Goal: Task Accomplishment & Management: Use online tool/utility

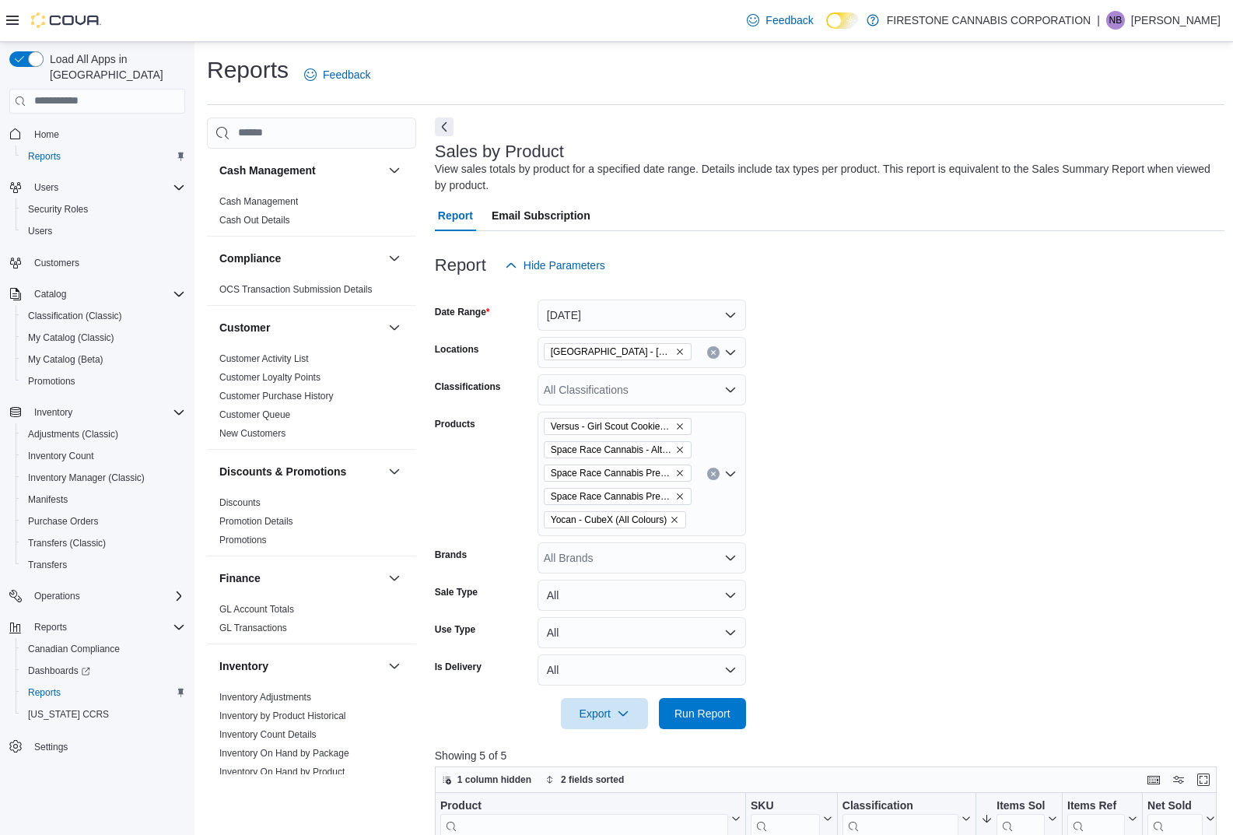
click at [709, 477] on button "Clear input" at bounding box center [713, 473] width 12 height 12
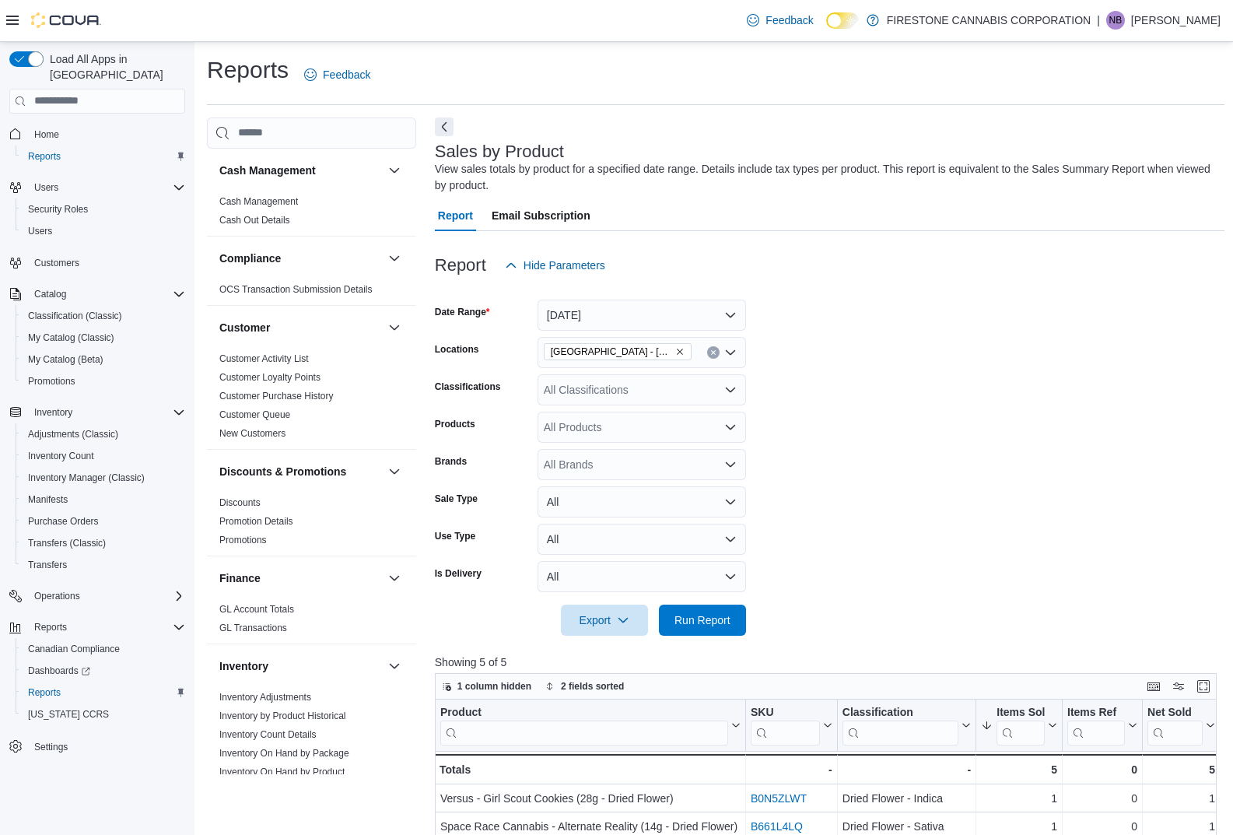
click at [859, 485] on form "Date Range [DATE] Locations [GEOGRAPHIC_DATA] - [GEOGRAPHIC_DATA] Classificatio…" at bounding box center [829, 458] width 789 height 355
click at [564, 462] on div "All Brands" at bounding box center [641, 464] width 208 height 31
type input "*****"
click at [579, 487] on span "Space Race Cannabis" at bounding box center [642, 491] width 190 height 16
click at [909, 432] on form "Date Range [DATE] Locations [GEOGRAPHIC_DATA] - [GEOGRAPHIC_DATA] Classificatio…" at bounding box center [829, 458] width 789 height 355
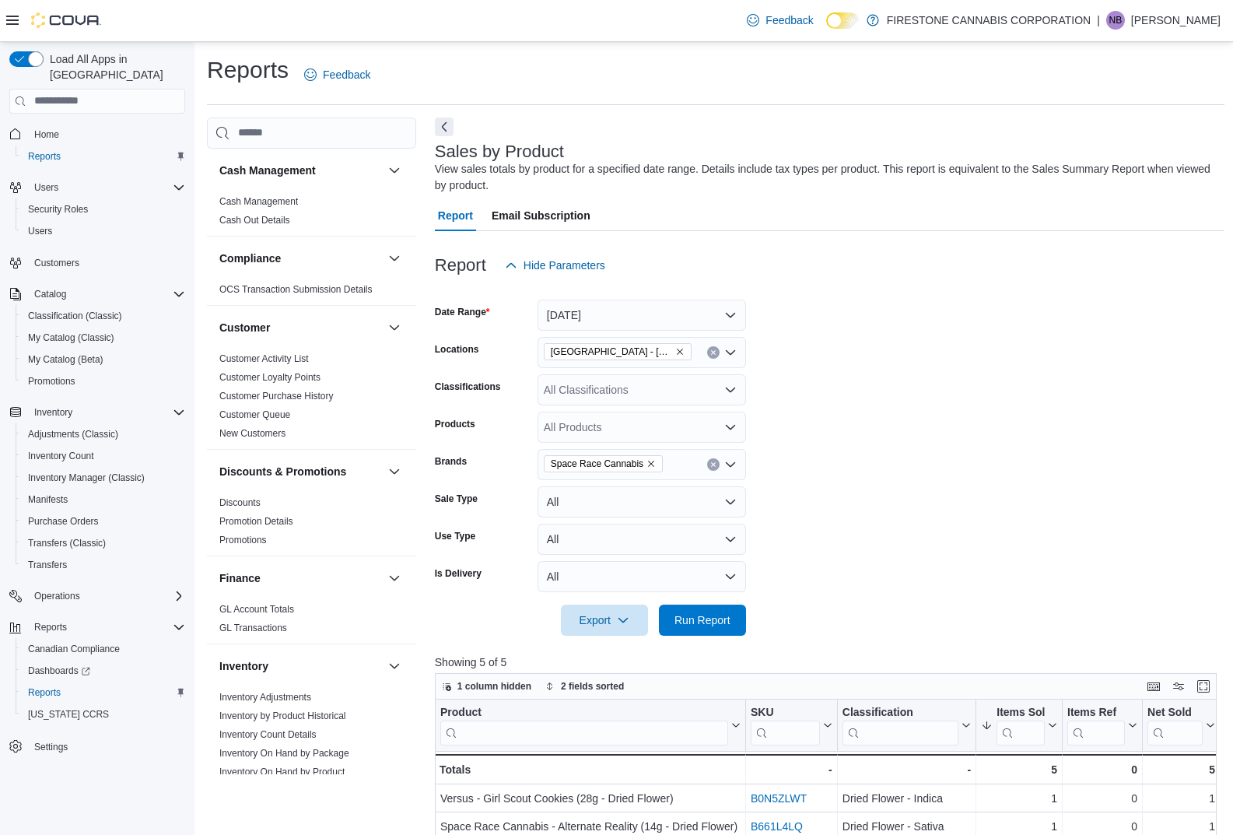
click at [687, 461] on div "Space Race Cannabis" at bounding box center [641, 464] width 208 height 31
type input "*"
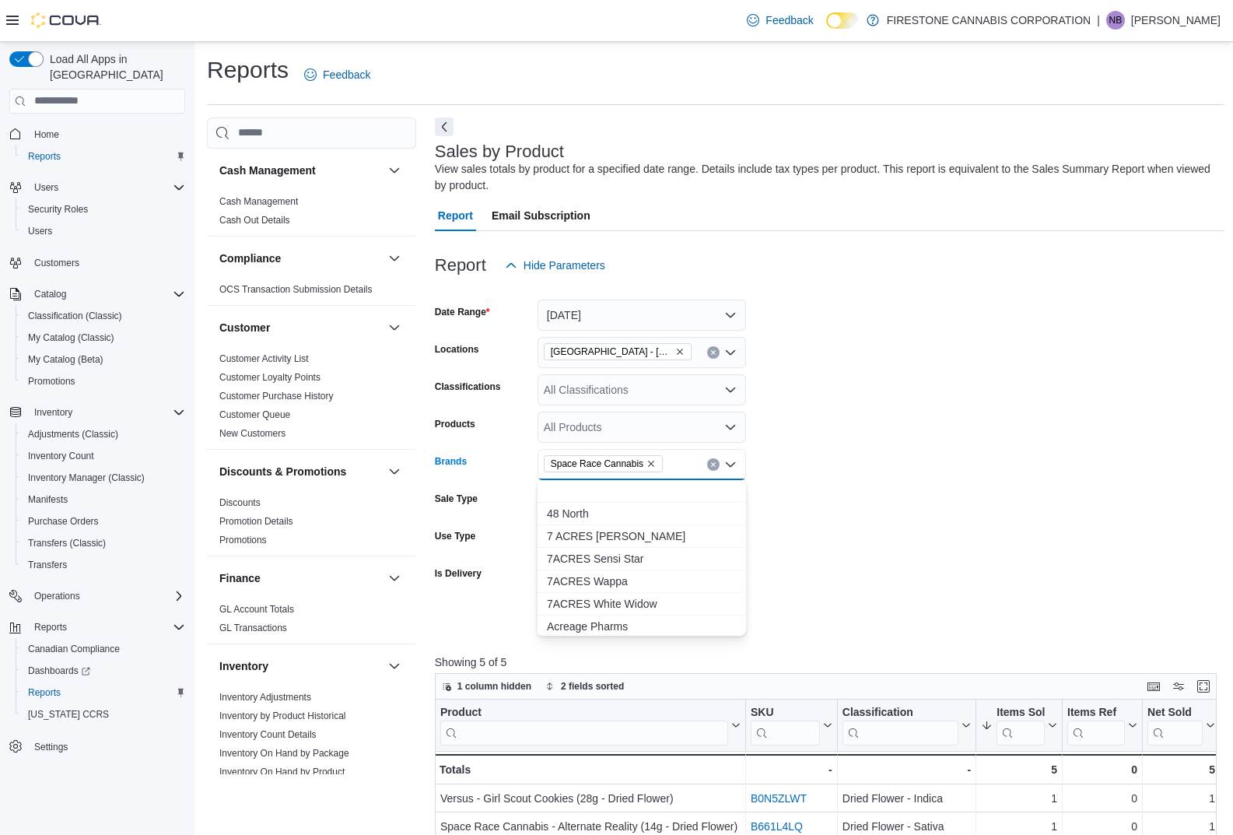
click at [856, 436] on form "Date Range [DATE] Locations [GEOGRAPHIC_DATA] - [GEOGRAPHIC_DATA] Classificatio…" at bounding box center [829, 458] width 789 height 355
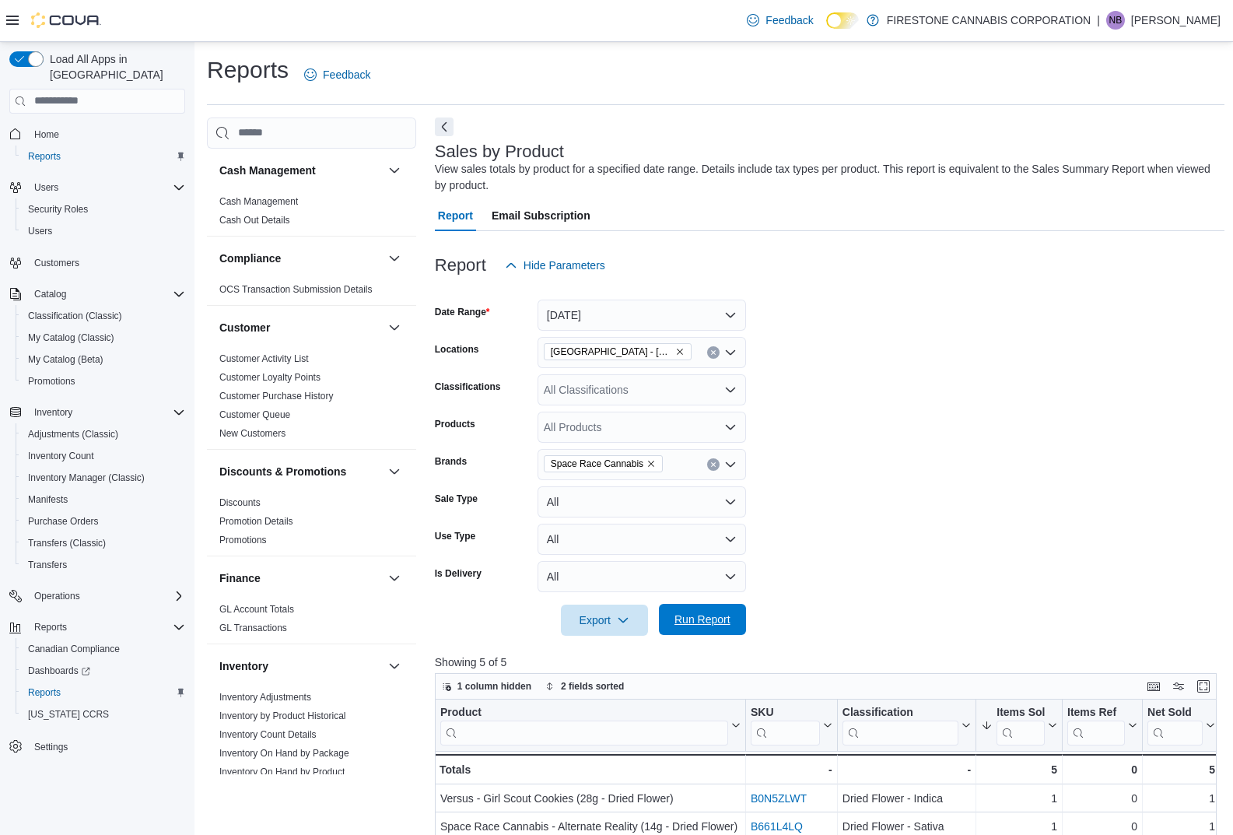
click at [700, 614] on span "Run Report" at bounding box center [702, 619] width 56 height 16
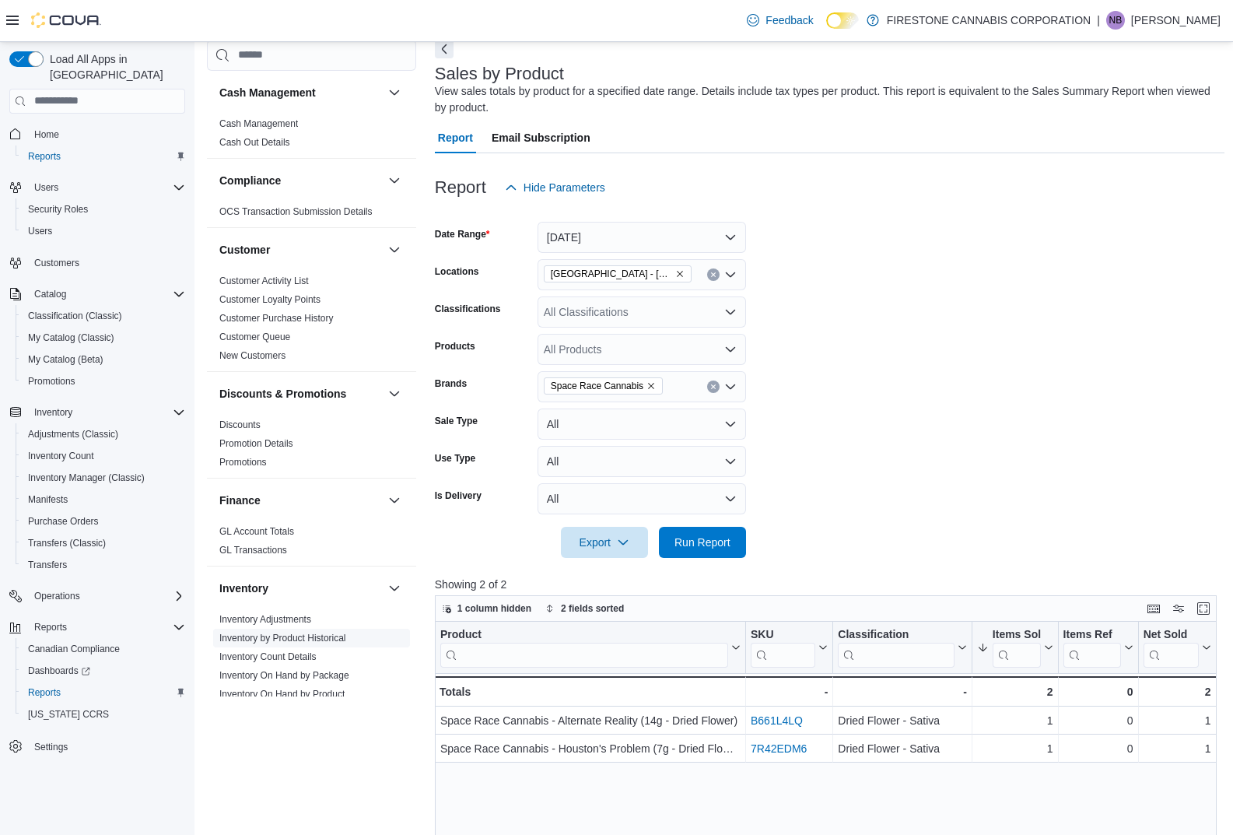
scroll to position [156, 0]
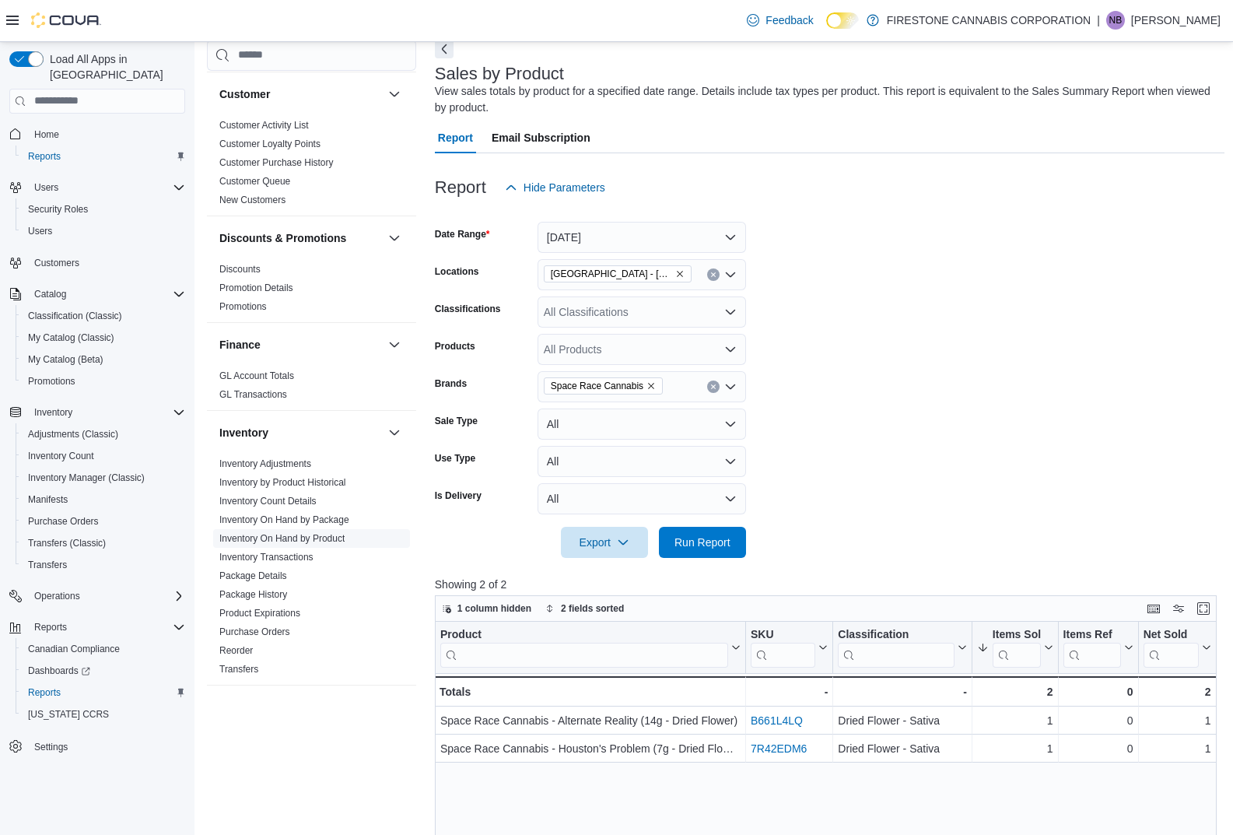
click at [314, 530] on span "Inventory On Hand by Product" at bounding box center [311, 538] width 197 height 19
click at [315, 534] on link "Inventory On Hand by Product" at bounding box center [281, 538] width 125 height 11
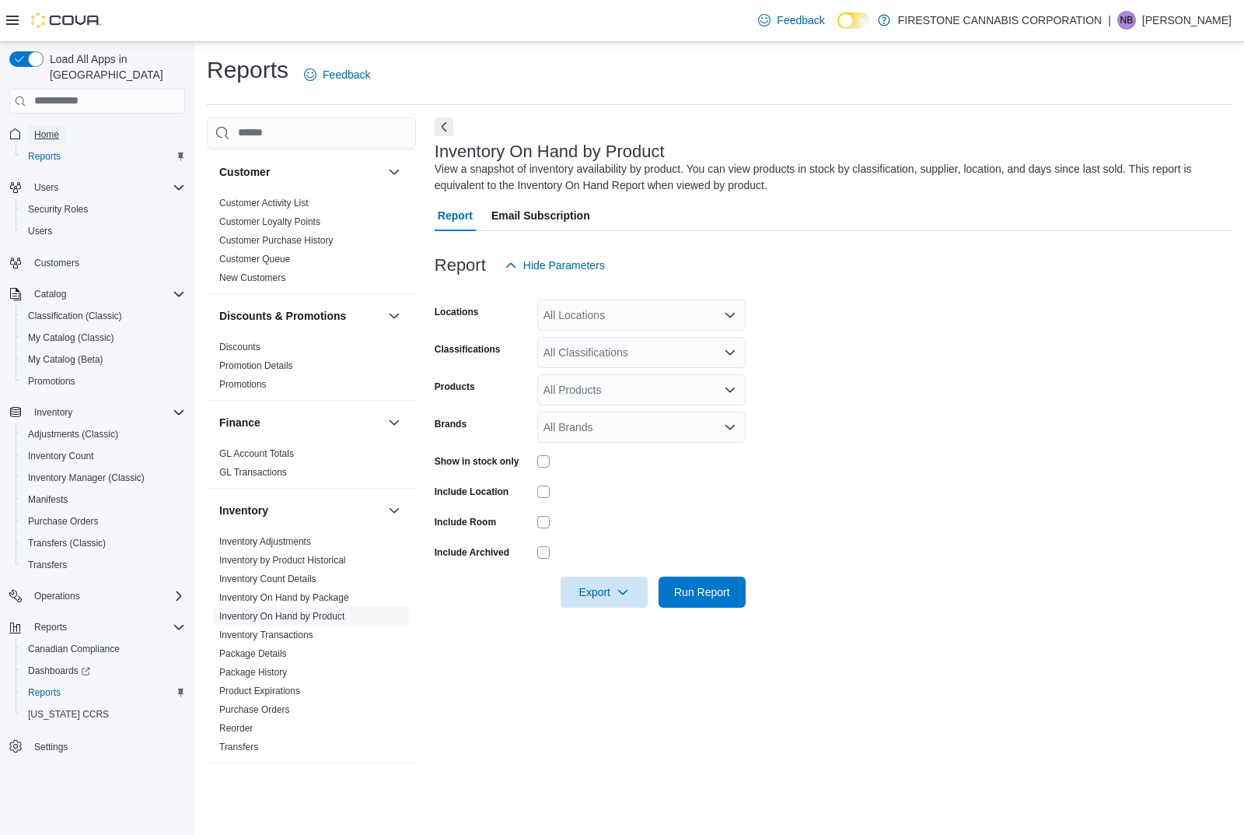
click at [57, 128] on span "Home" at bounding box center [46, 134] width 25 height 12
